Goal: Task Accomplishment & Management: Complete application form

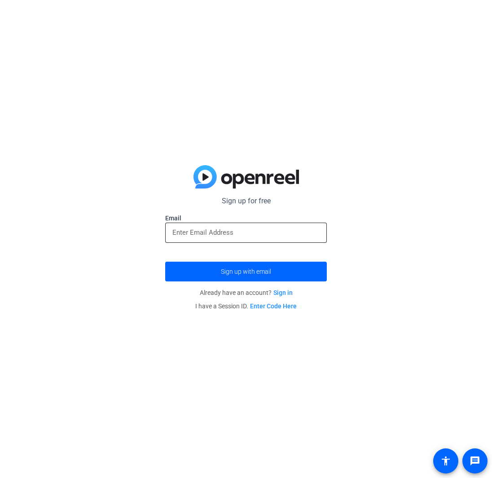
click at [254, 232] on input "email" at bounding box center [245, 232] width 147 height 11
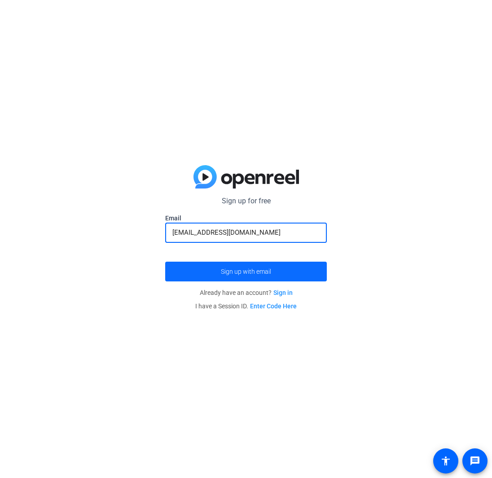
click at [236, 272] on span "Sign up with email" at bounding box center [246, 272] width 50 height 0
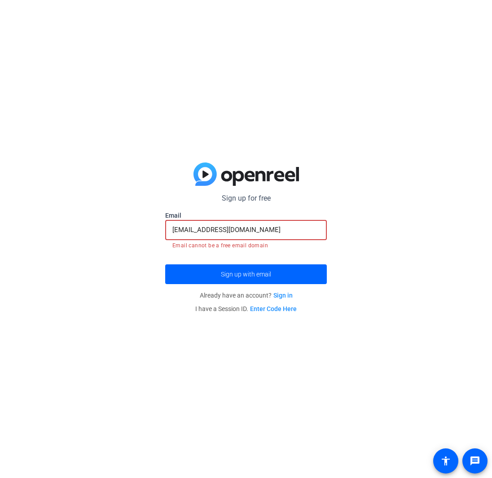
drag, startPoint x: 269, startPoint y: 233, endPoint x: 156, endPoint y: 228, distance: 113.7
click at [156, 228] on div "Sign up for free Email gregurichministries@gmail.com Email cannot be a free ema…" at bounding box center [246, 239] width 492 height 478
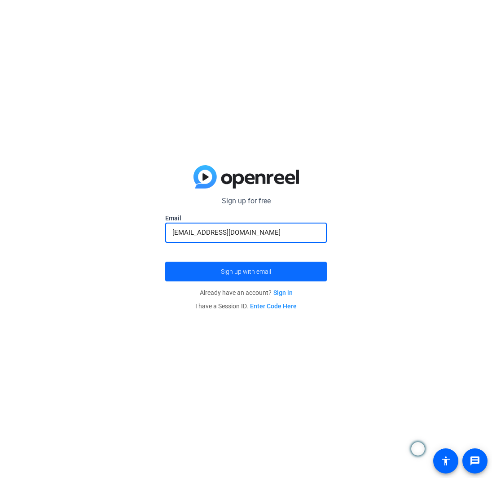
type input "tgregurich@rhema.org"
click at [248, 277] on span "submit" at bounding box center [246, 272] width 162 height 22
